Goal: Task Accomplishment & Management: Complete application form

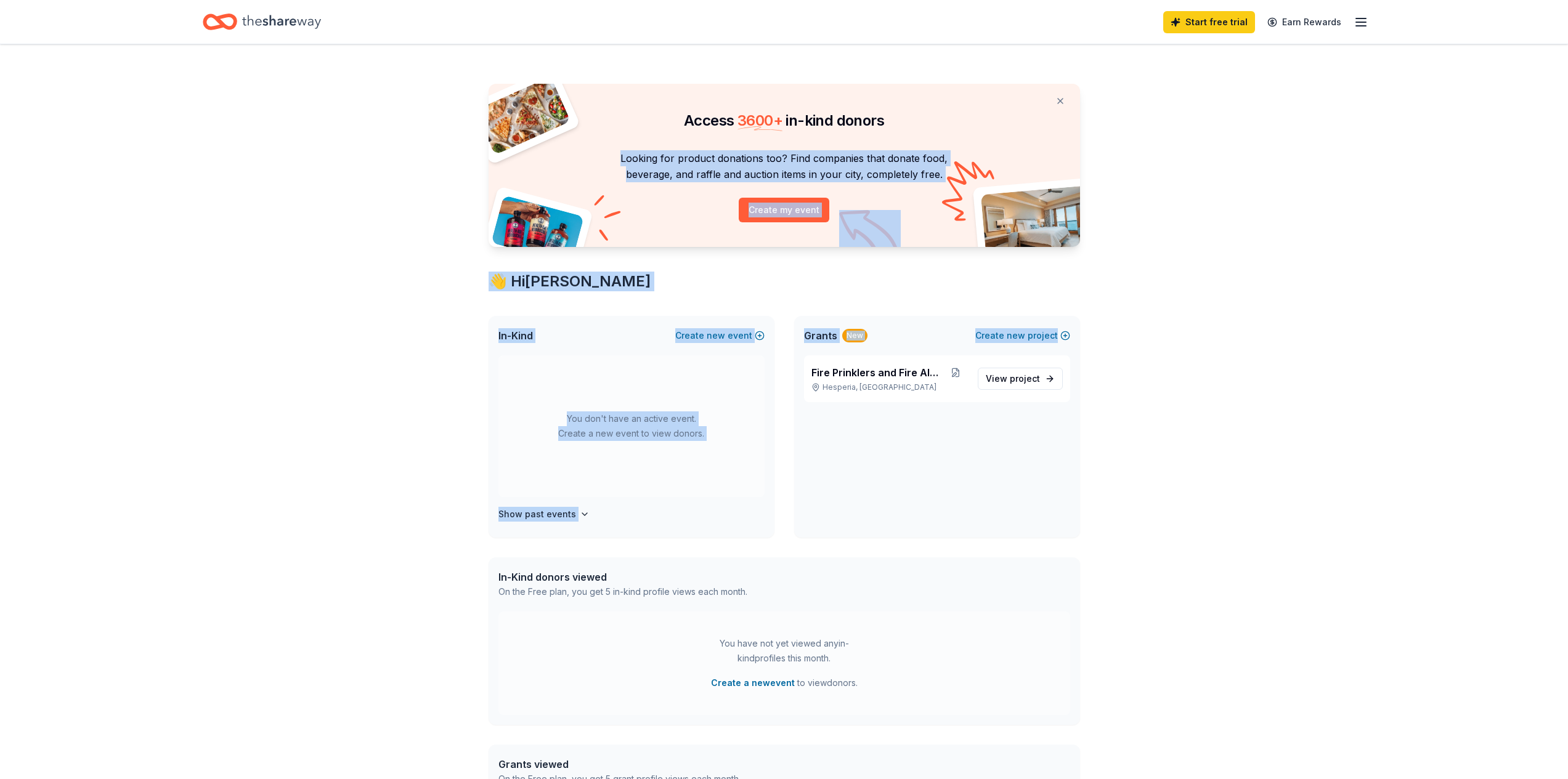
drag, startPoint x: 1567, startPoint y: 119, endPoint x: 1570, endPoint y: 307, distance: 188.0
click at [1567, 307] on html "Start free trial Earn Rewards Access 3600 + in-kind donors Looking for product …" at bounding box center [784, 389] width 1568 height 779
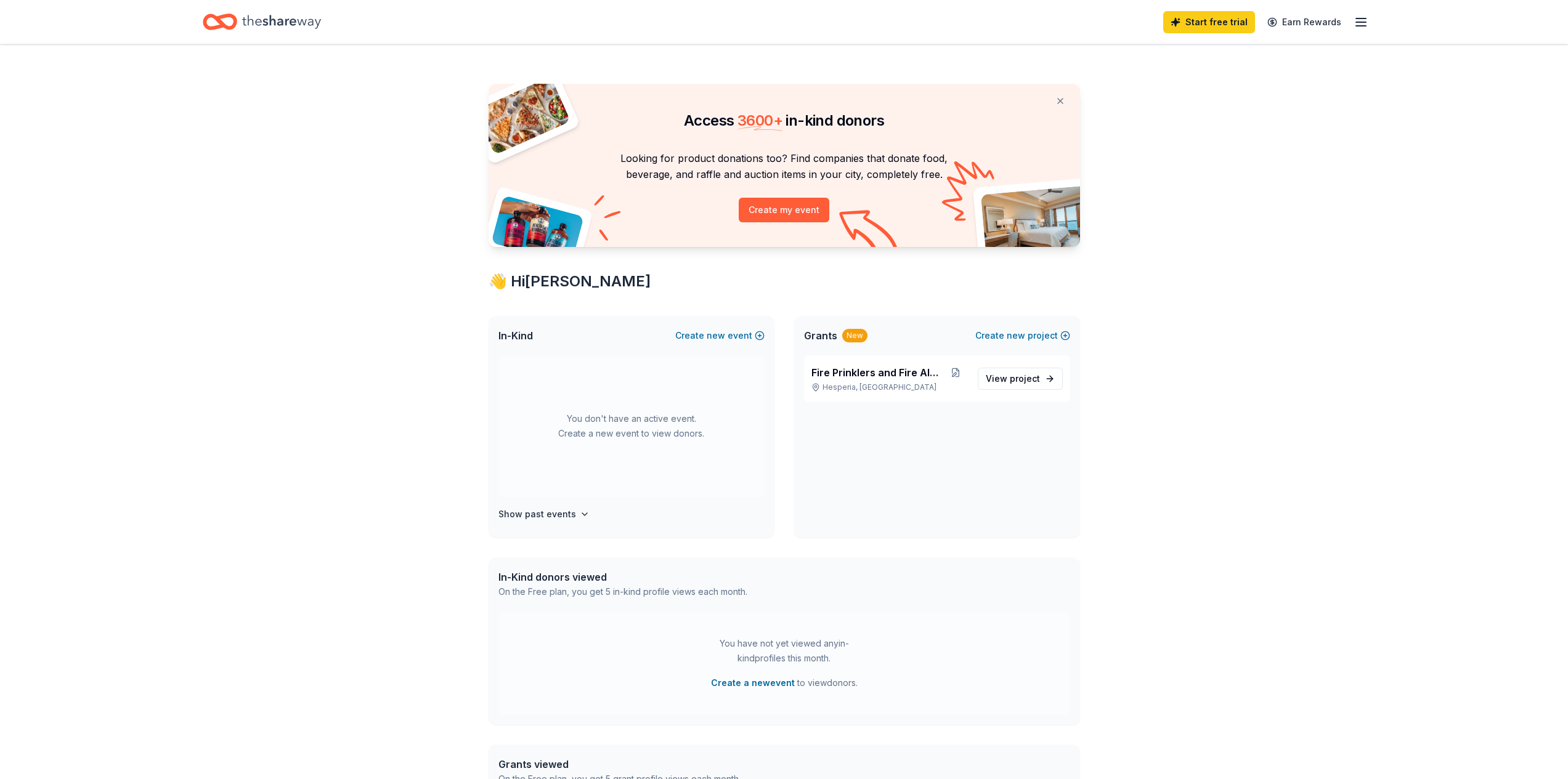
click at [1443, 313] on div "Access 3600 + in-kind donors Looking for product donations too? Find companies …" at bounding box center [784, 486] width 1568 height 883
click at [1278, 378] on div "Access 3600 + in-kind donors Looking for product donations too? Find companies …" at bounding box center [784, 486] width 1568 height 883
click at [820, 208] on button "Create my event" at bounding box center [783, 210] width 90 height 25
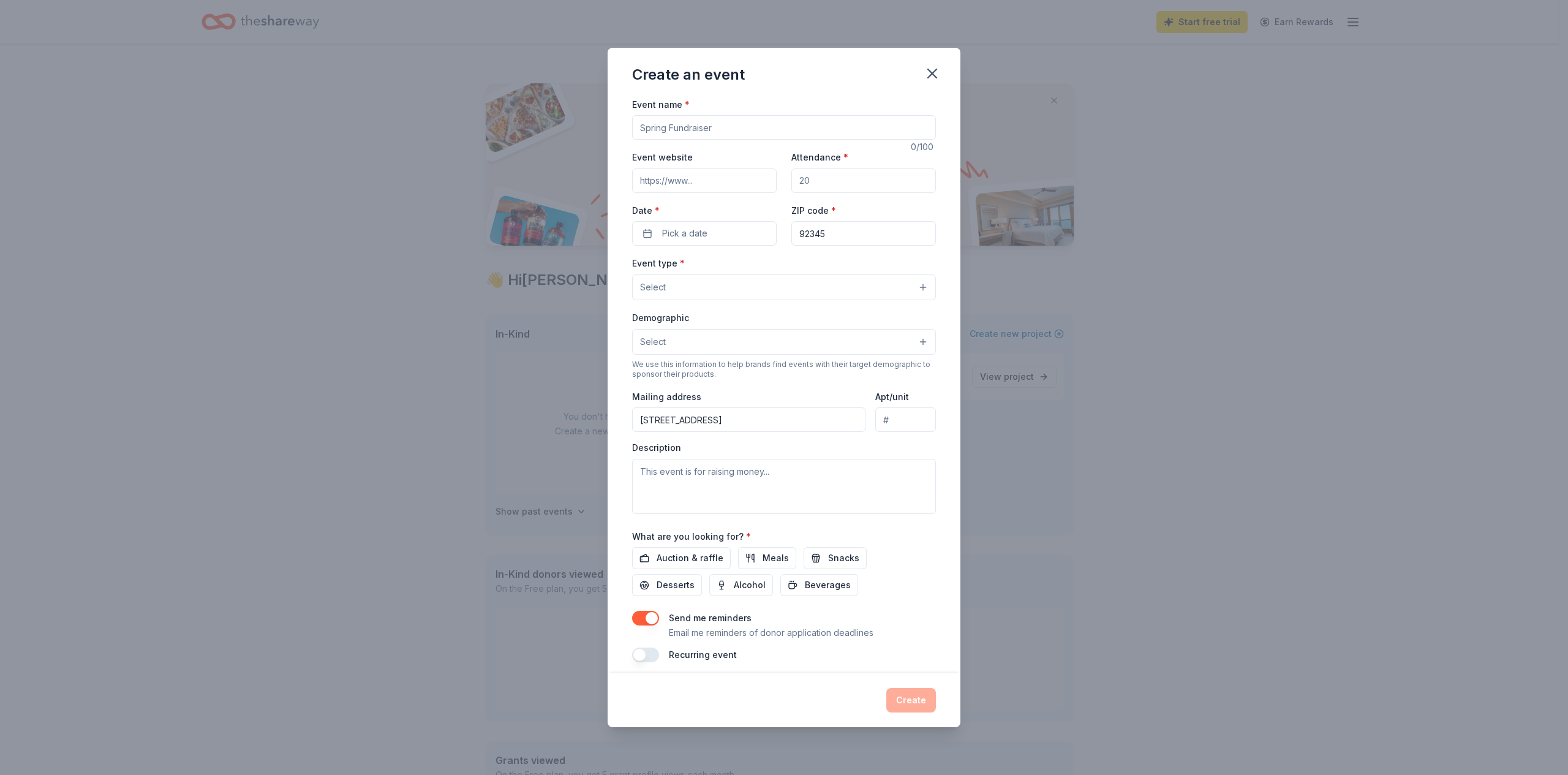
click at [729, 134] on input "Event name *" at bounding box center [784, 127] width 304 height 25
type input "Unique Adult Day Healthcare Comedy Relief Competition"
click at [829, 274] on div "Event type * Select" at bounding box center [784, 278] width 304 height 44
click at [924, 72] on icon "button" at bounding box center [933, 73] width 17 height 17
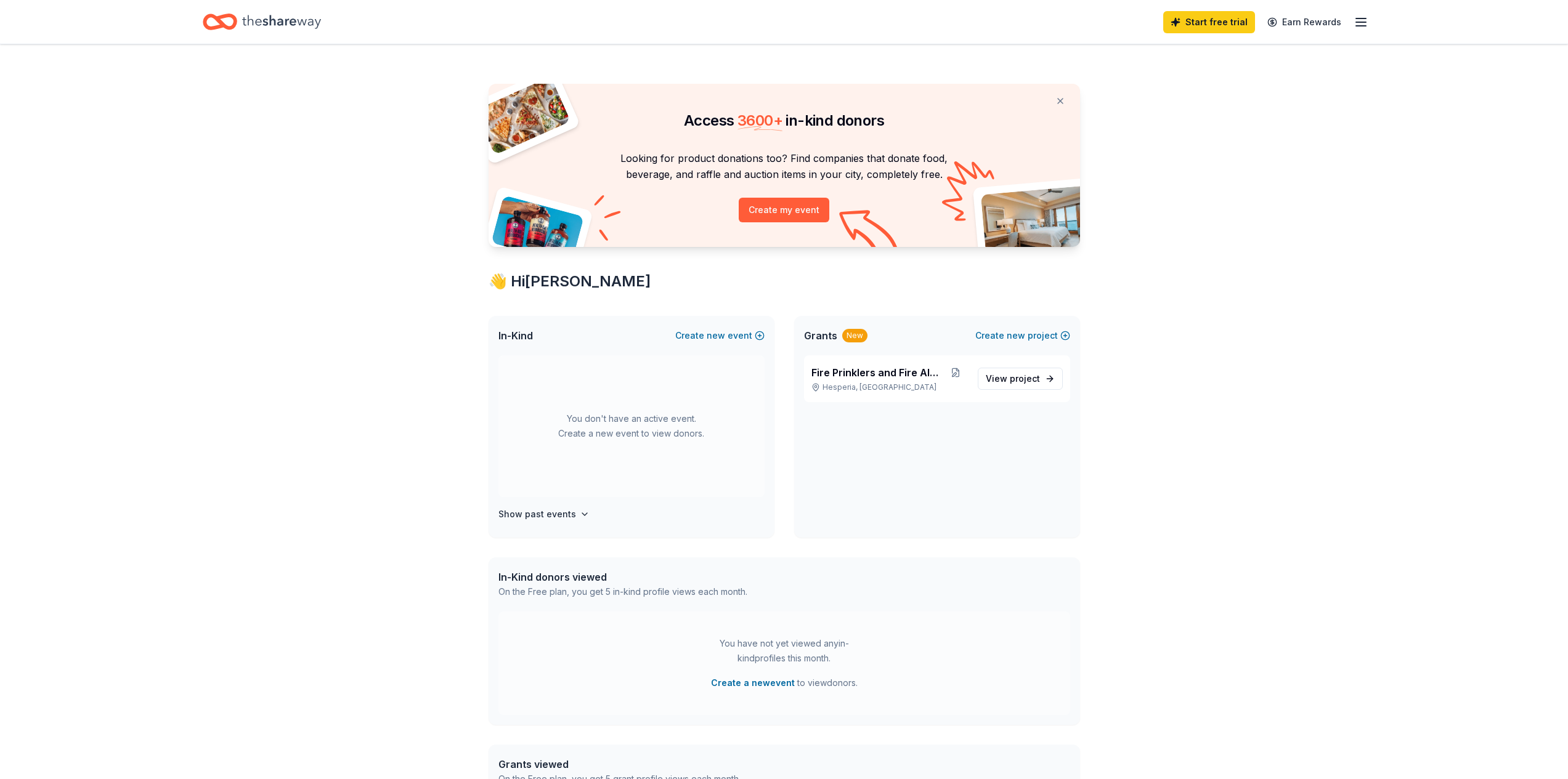
click at [302, 28] on icon "Home" at bounding box center [282, 21] width 79 height 25
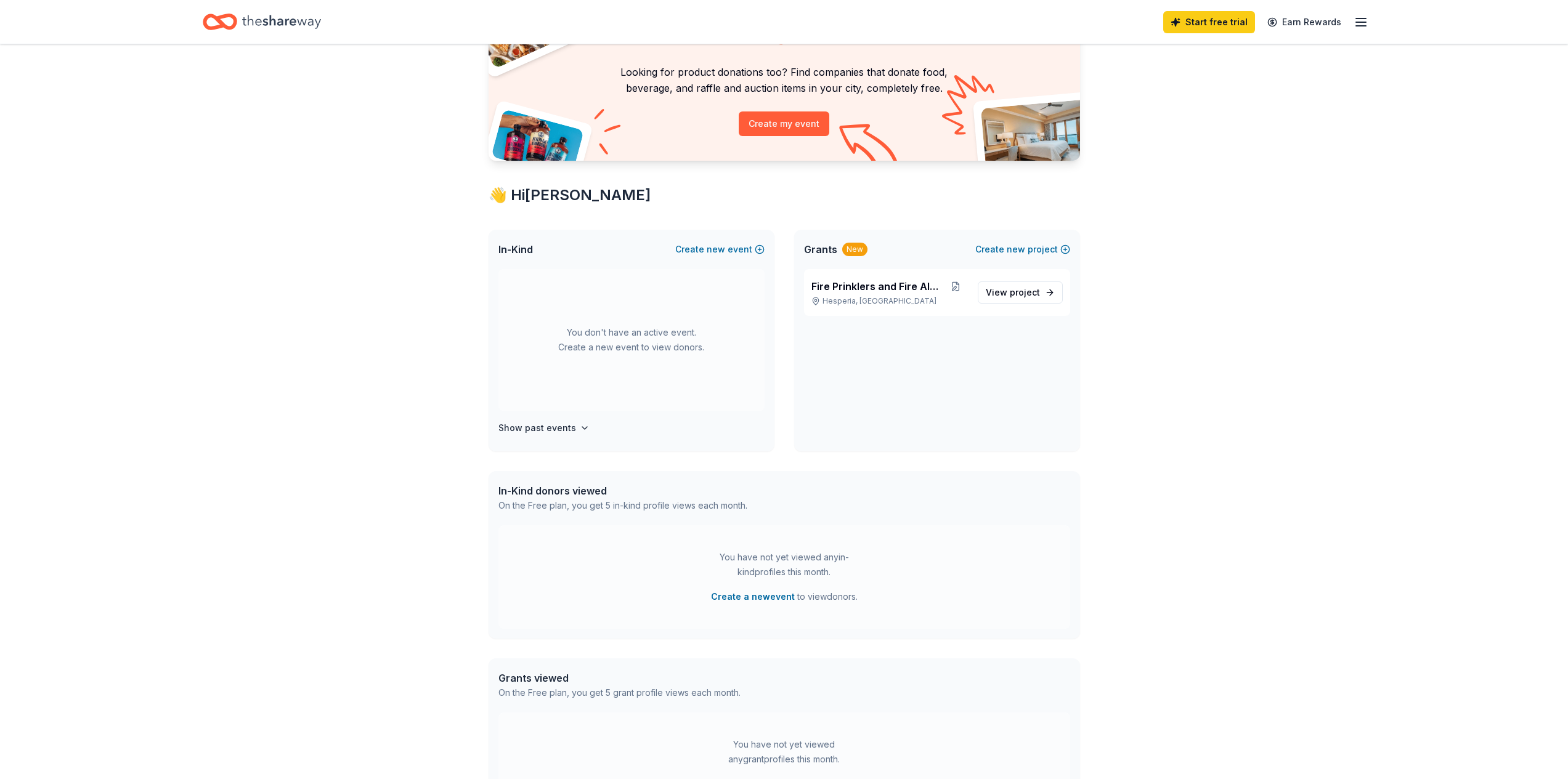
scroll to position [33, 0]
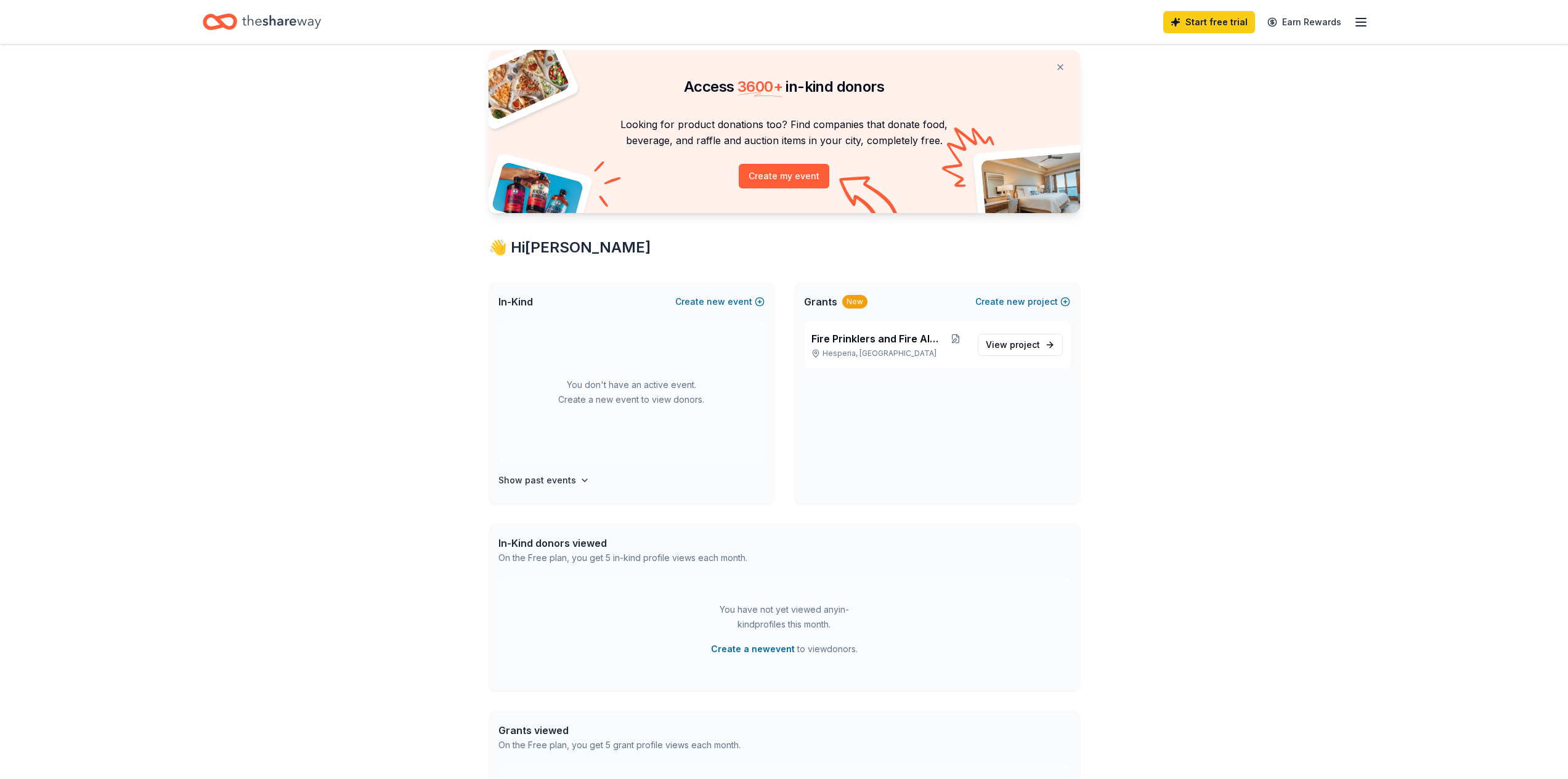
click at [1353, 25] on icon "button" at bounding box center [1360, 21] width 15 height 15
click at [1437, 179] on div "Access 3600 + in-kind donors Looking for product donations too? Find companies …" at bounding box center [784, 452] width 1568 height 883
click at [1224, 21] on link "Start free trial" at bounding box center [1208, 22] width 92 height 22
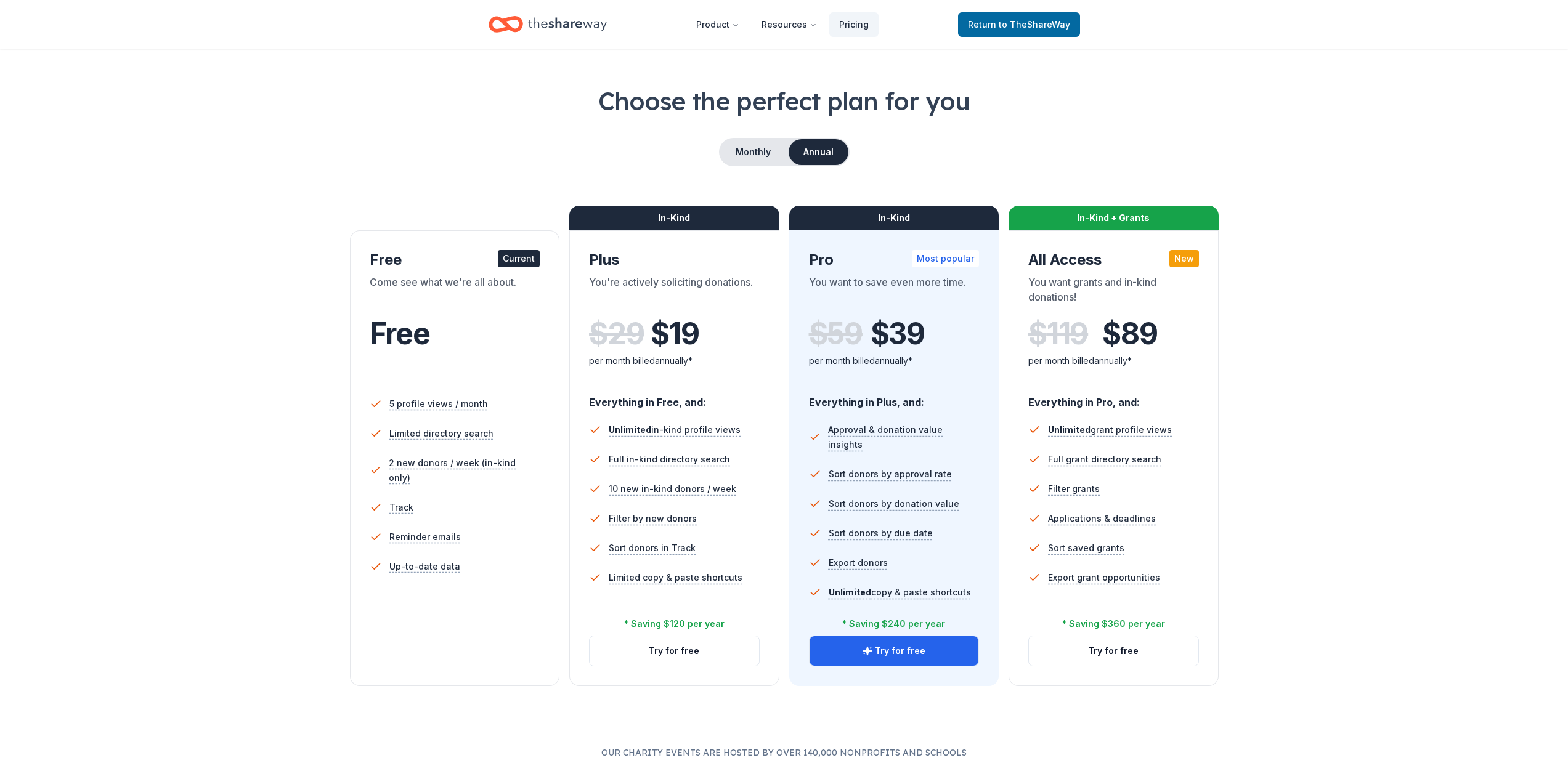
click at [559, 21] on icon "Home" at bounding box center [568, 24] width 79 height 25
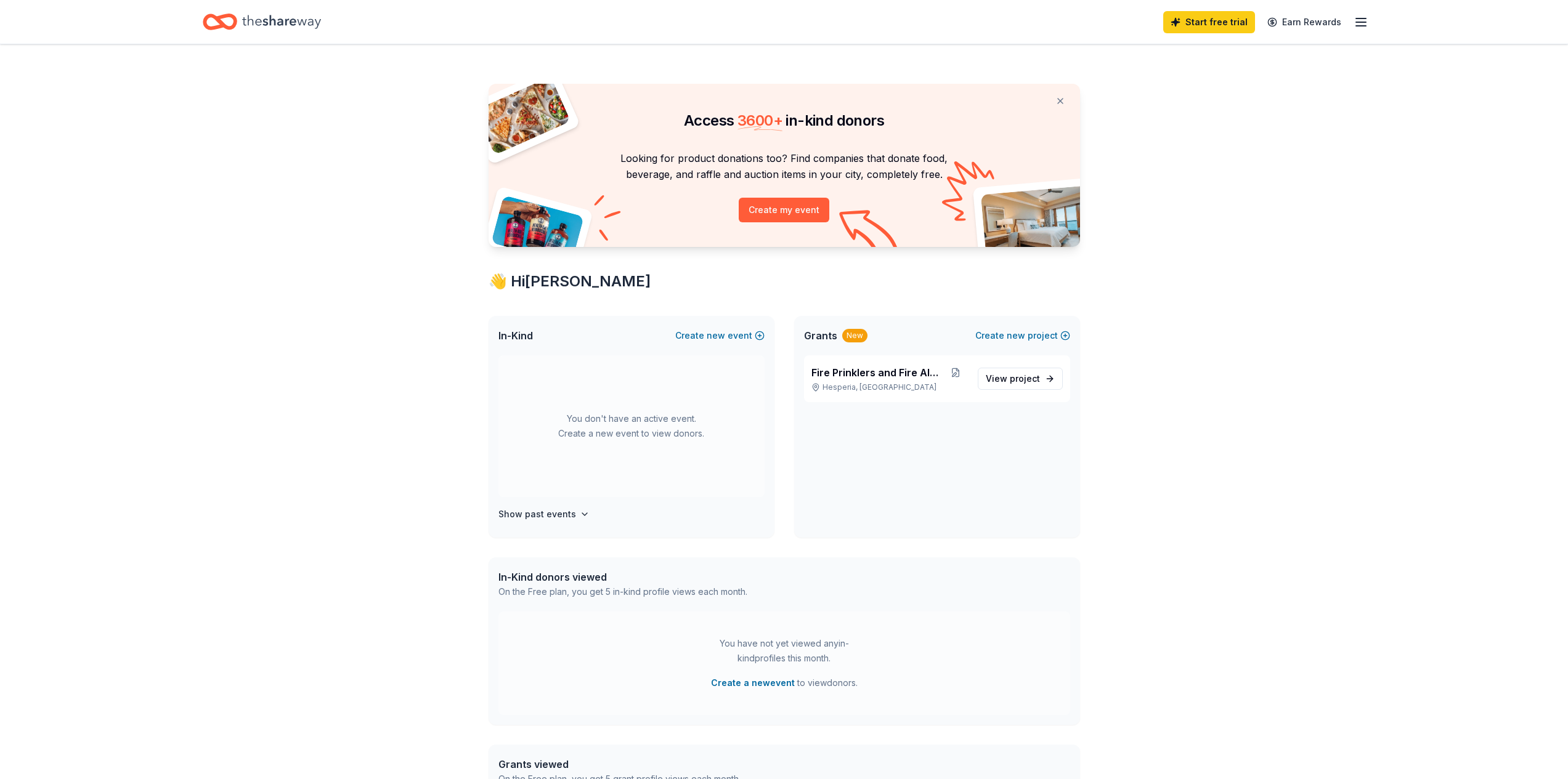
click at [1354, 24] on icon "button" at bounding box center [1360, 21] width 15 height 15
click at [1213, 206] on button "Logout" at bounding box center [1210, 204] width 33 height 15
